Goal: Information Seeking & Learning: Learn about a topic

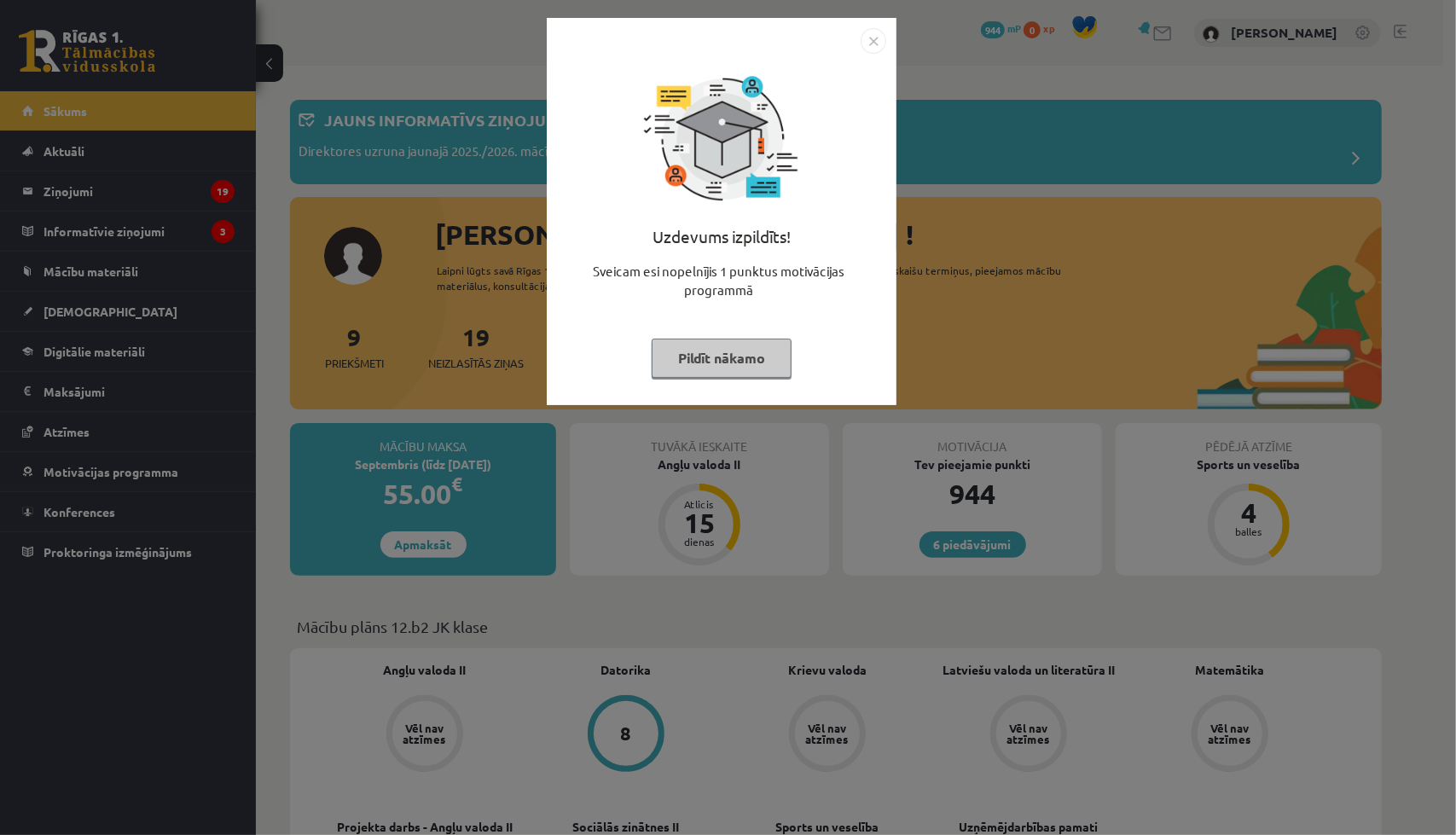
click at [695, 362] on button "Pildīt nākamo" at bounding box center [721, 358] width 140 height 39
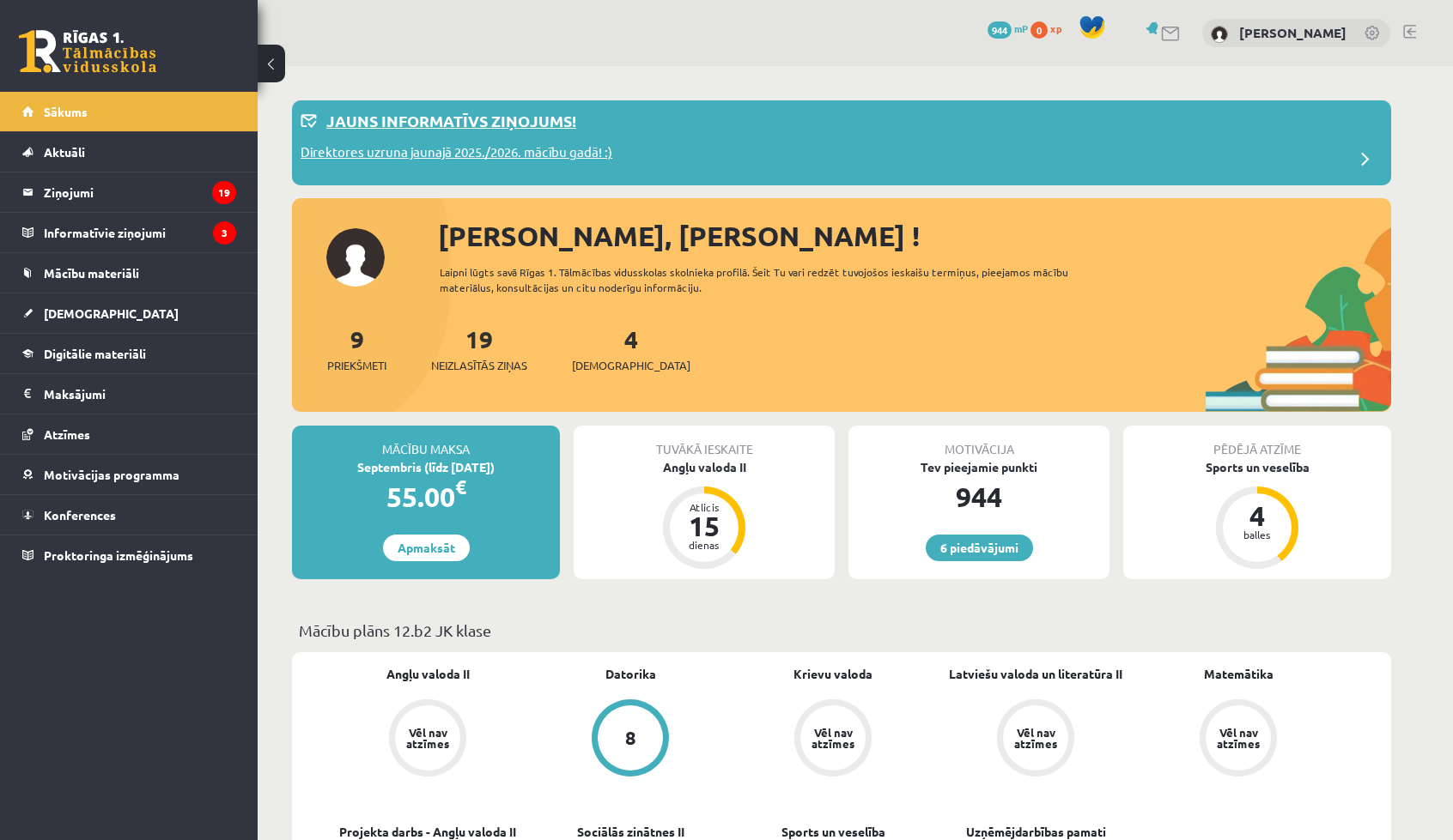
click at [414, 133] on div "Jauns informatīvs ziņojums!" at bounding box center [841, 126] width 1081 height 33
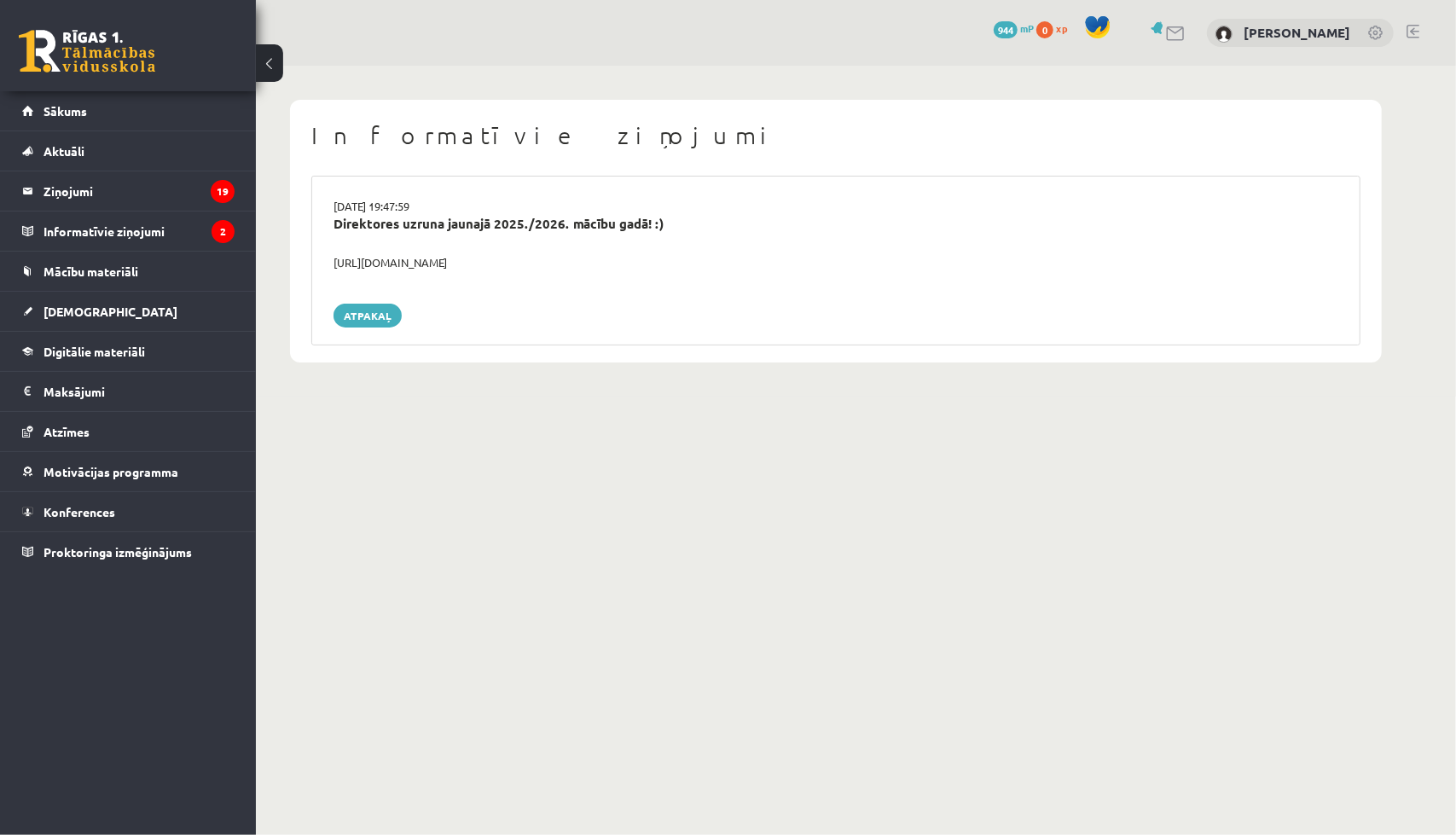
drag, startPoint x: 542, startPoint y: 149, endPoint x: 563, endPoint y: 152, distance: 21.2
click at [565, 156] on div "Informatīvie ziņojumi 29.08.2025 19:47:59 Direktores uzruna jaunajā 2025./2026.…" at bounding box center [836, 231] width 1092 height 262
drag, startPoint x: 415, startPoint y: 282, endPoint x: 425, endPoint y: 284, distance: 10.2
click at [425, 284] on div "29.08.2025 19:47:59 Direktores uzruna jaunajā 2025./2026. mācību gadā! :) https…" at bounding box center [836, 260] width 1049 height 169
click at [414, 240] on div "Direktores uzruna jaunajā 2025./2026. mācību gadā! :)" at bounding box center [836, 235] width 1030 height 40
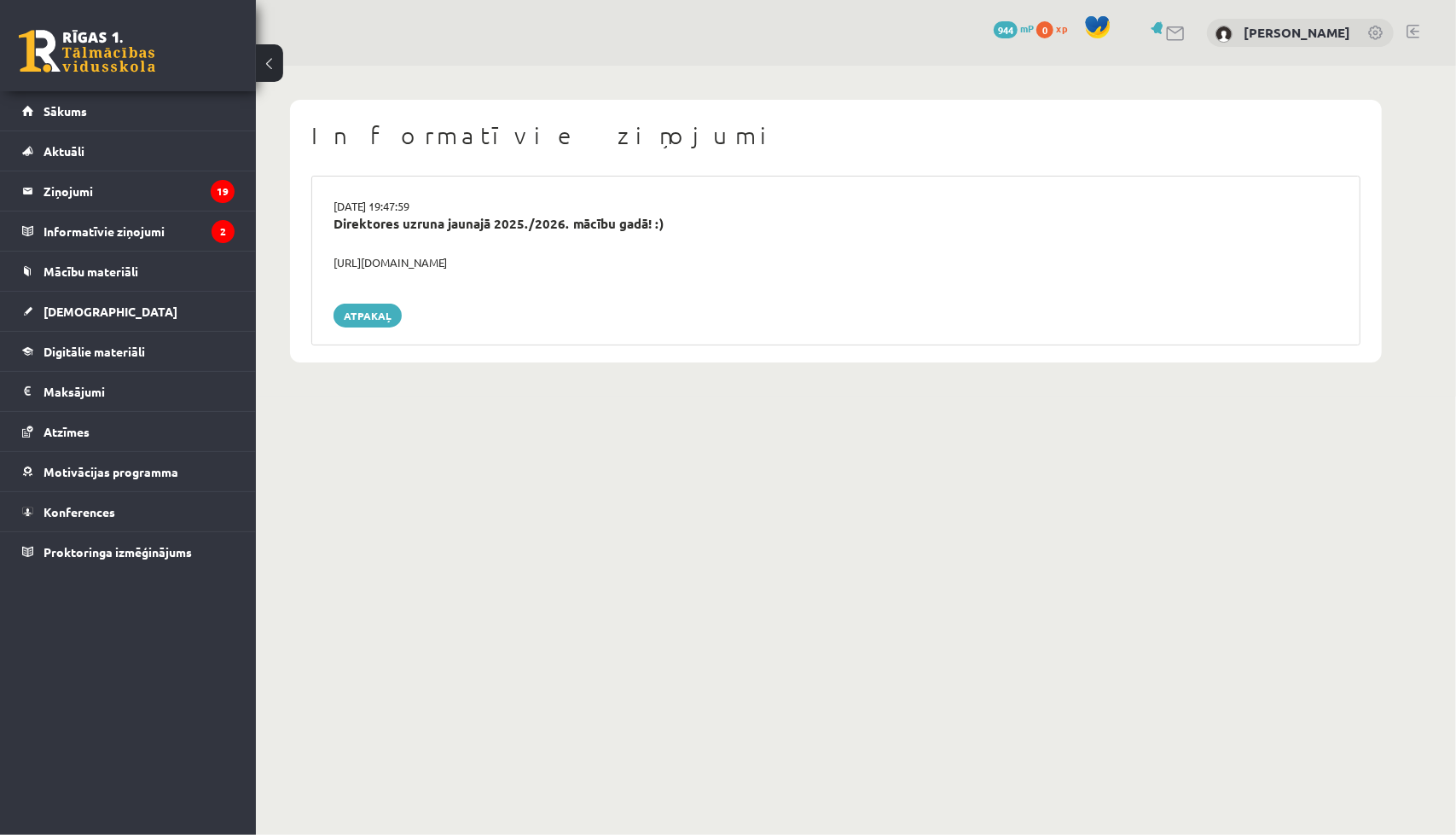
click at [430, 276] on div "29.08.2025 19:47:59 Direktores uzruna jaunajā 2025./2026. mācību gadā! :) https…" at bounding box center [836, 260] width 1049 height 169
drag, startPoint x: 433, startPoint y: 266, endPoint x: 451, endPoint y: 256, distance: 20.6
click at [433, 267] on div "https://youtube.com/shorts/lM8RsWyzCn4" at bounding box center [836, 263] width 1030 height 17
drag, startPoint x: 568, startPoint y: 259, endPoint x: 330, endPoint y: 263, distance: 238.0
click at [330, 263] on div "https://youtube.com/shorts/lM8RsWyzCn4" at bounding box center [836, 263] width 1030 height 17
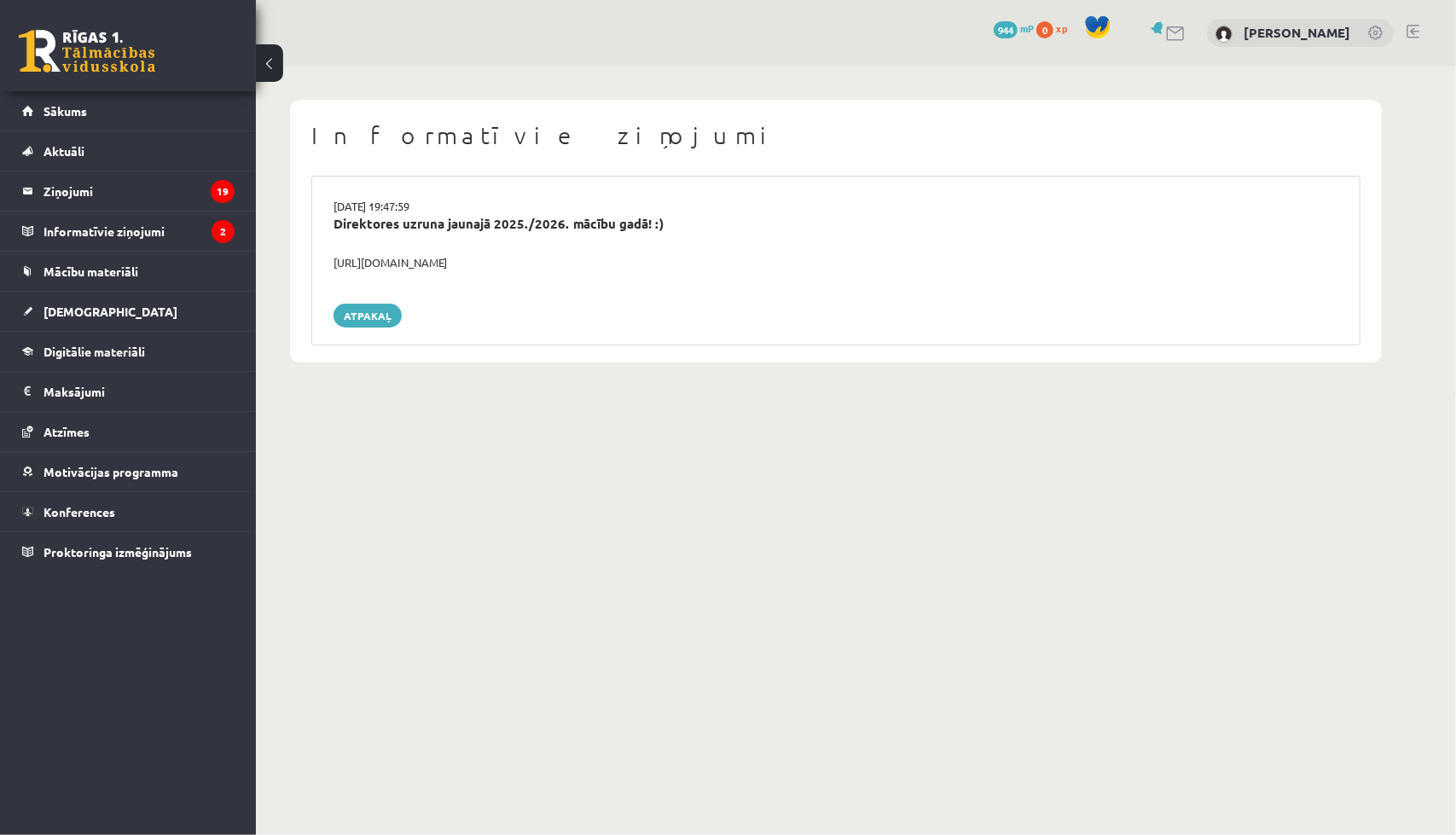
copy div "https://youtube.com/shorts/lM8RsWyzCn4"
click at [70, 195] on legend "Ziņojumi 19" at bounding box center [139, 190] width 191 height 39
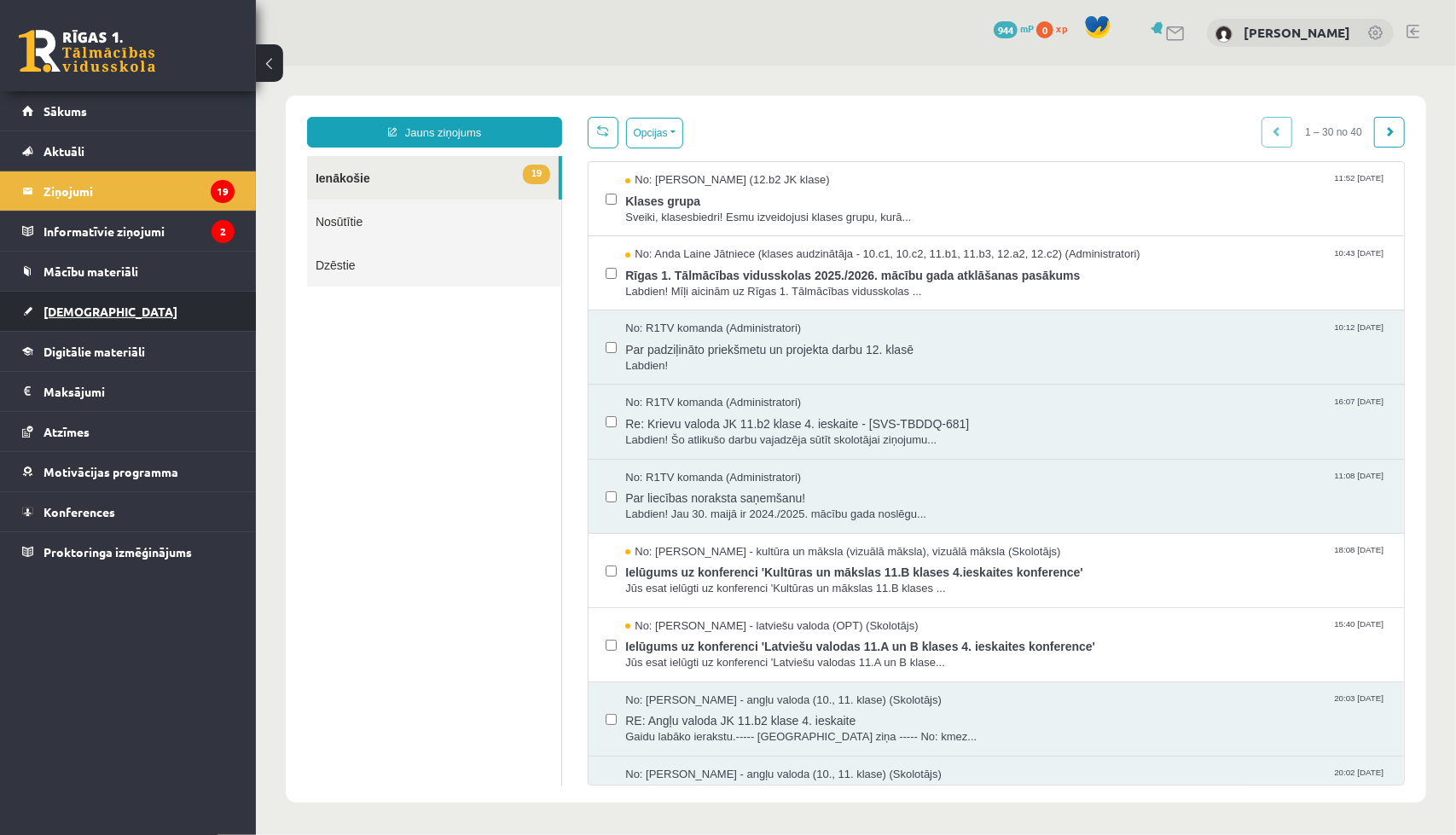
click at [56, 310] on span "[DEMOGRAPHIC_DATA]" at bounding box center [110, 312] width 134 height 16
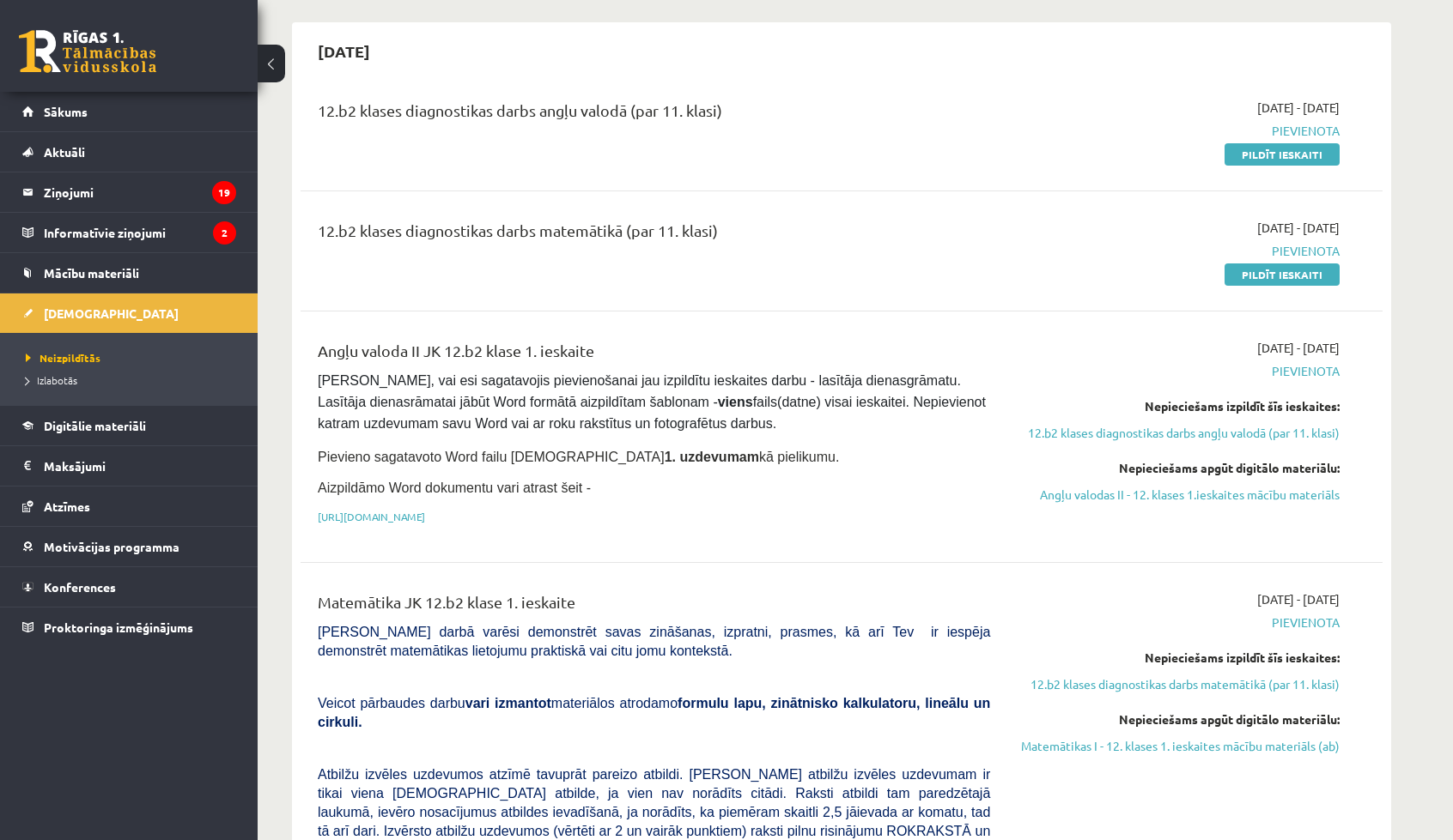
scroll to position [134, 0]
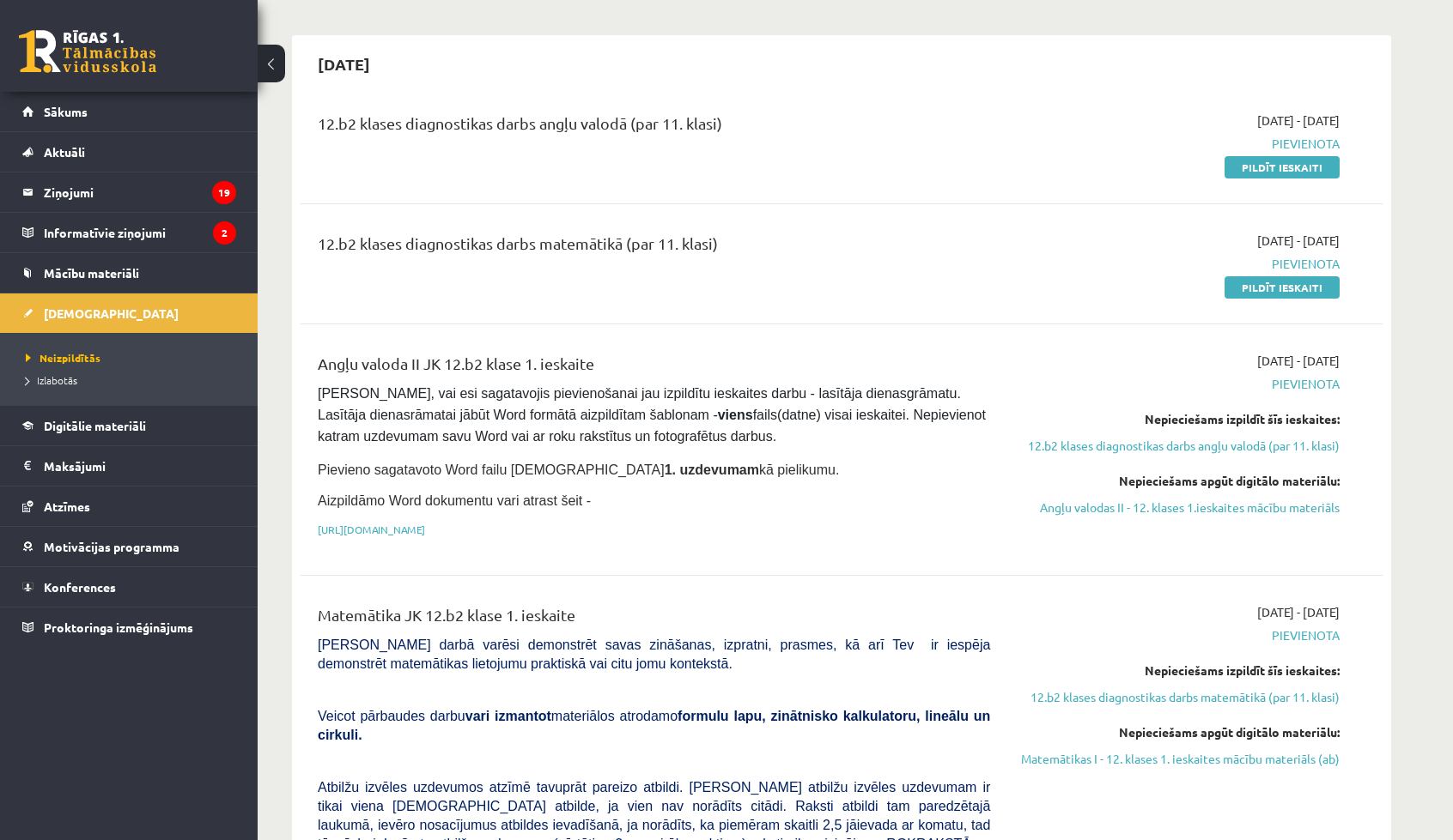
click at [671, 531] on p "[URL][DOMAIN_NAME]" at bounding box center [653, 530] width 672 height 16
click at [425, 523] on link "[URL][DOMAIN_NAME]" at bounding box center [371, 530] width 108 height 14
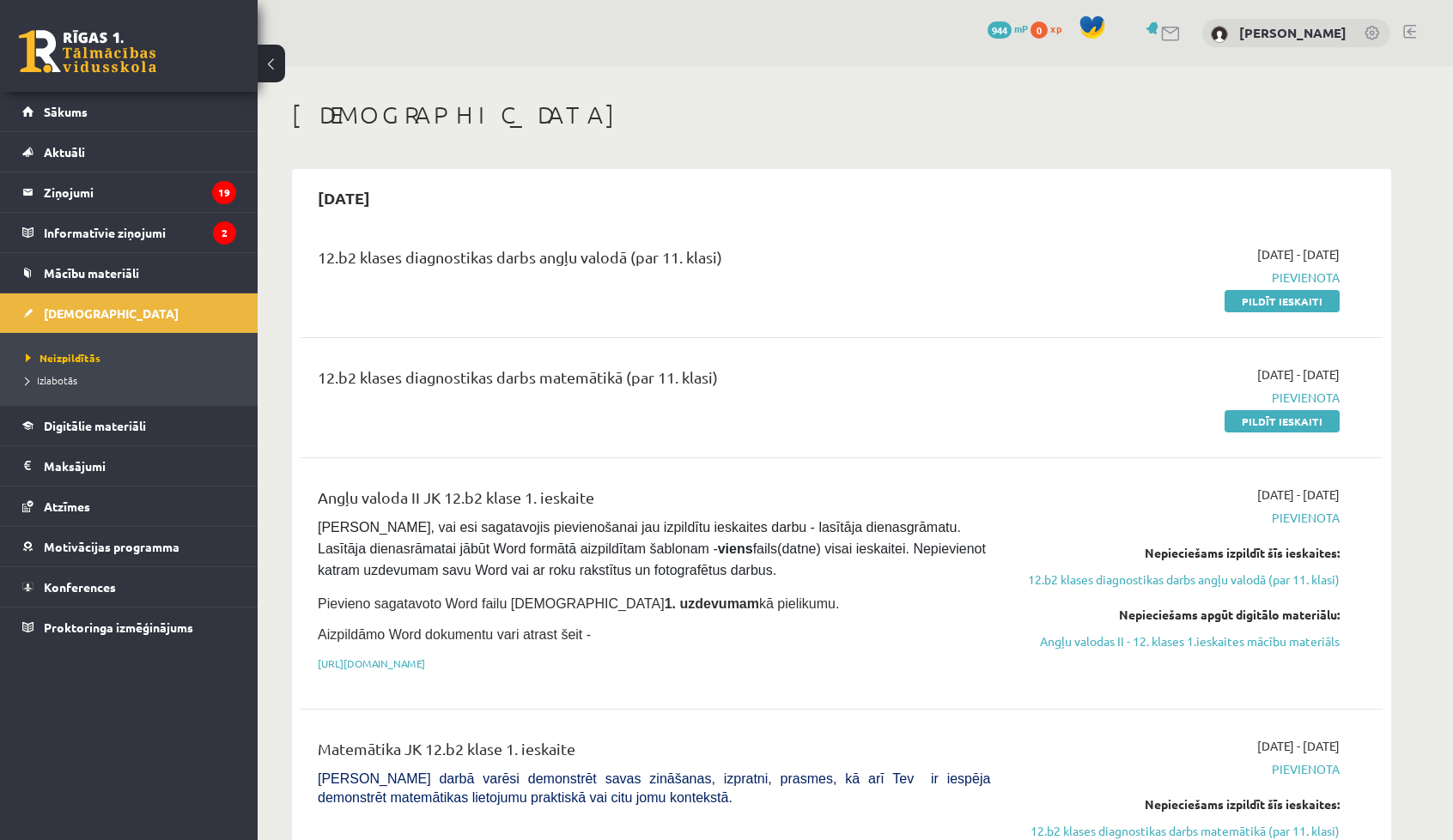
scroll to position [134, 0]
